Goal: Navigation & Orientation: Find specific page/section

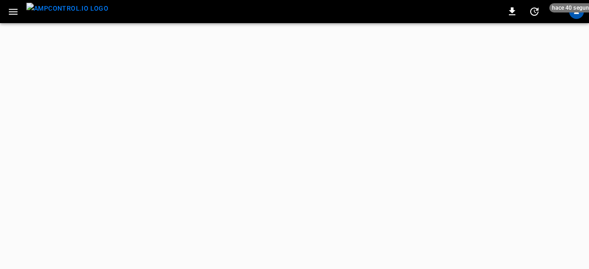
click at [6, 14] on button "button" at bounding box center [13, 11] width 19 height 17
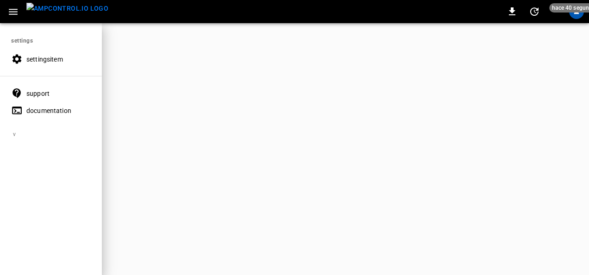
click at [380, 78] on div at bounding box center [294, 137] width 589 height 275
